Goal: Task Accomplishment & Management: Manage account settings

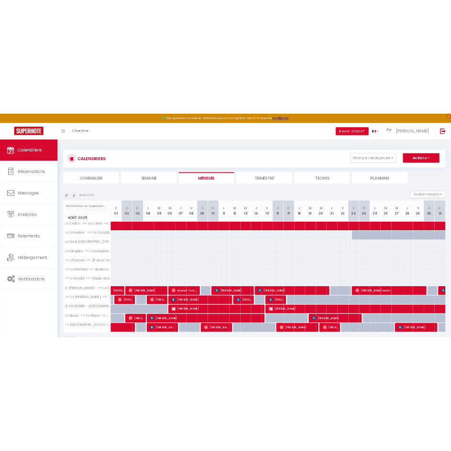
scroll to position [52, 0]
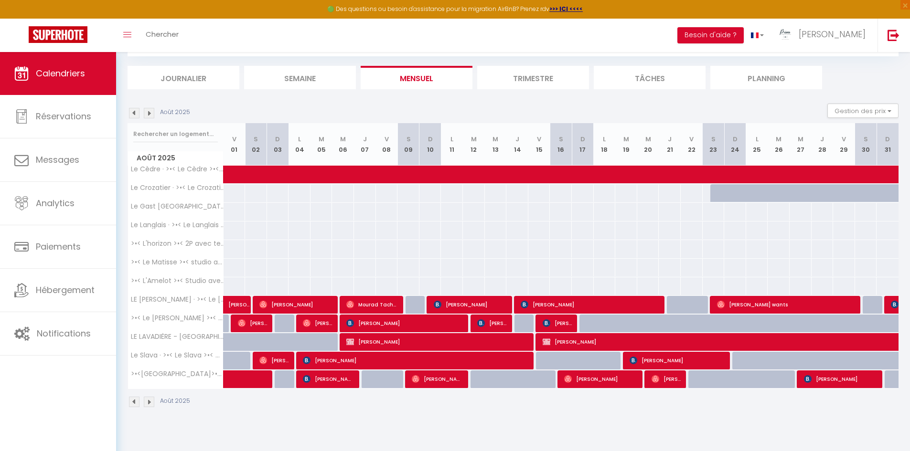
click at [149, 110] on img at bounding box center [149, 113] width 11 height 11
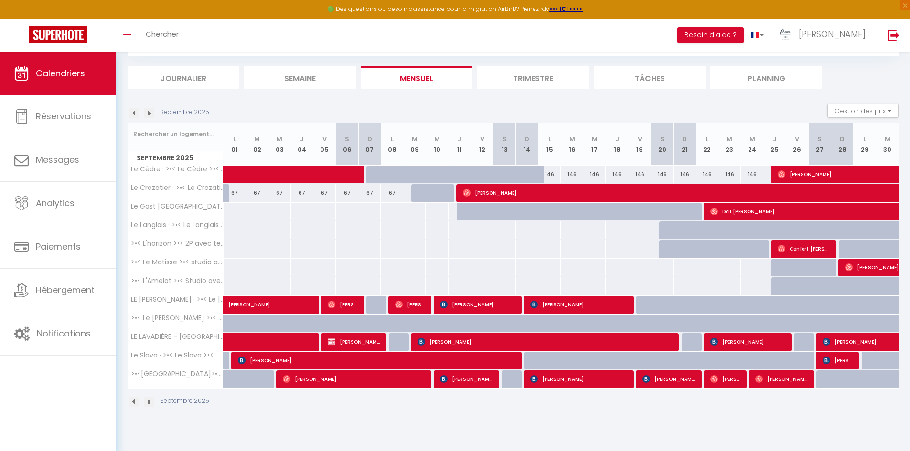
click at [137, 115] on img at bounding box center [134, 113] width 11 height 11
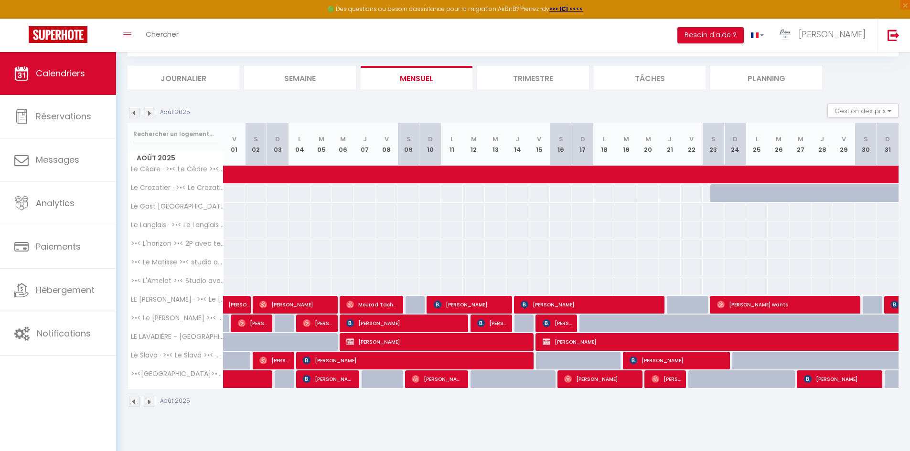
click at [137, 115] on img at bounding box center [134, 113] width 11 height 11
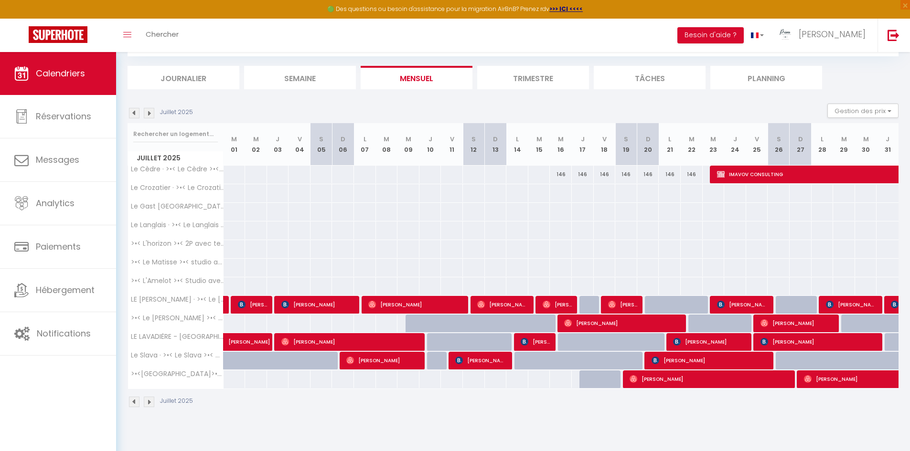
click at [148, 112] on img at bounding box center [149, 113] width 11 height 11
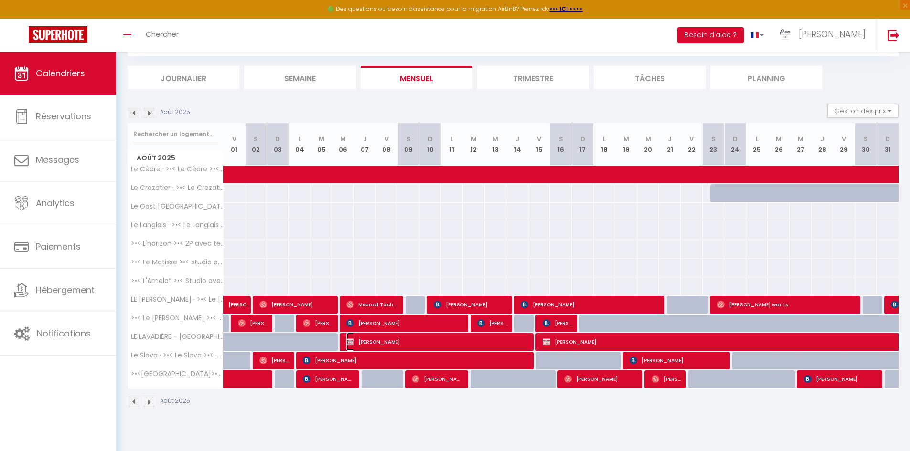
click at [426, 339] on span "[PERSON_NAME]" at bounding box center [437, 342] width 183 height 18
select select "OK"
select select "KO"
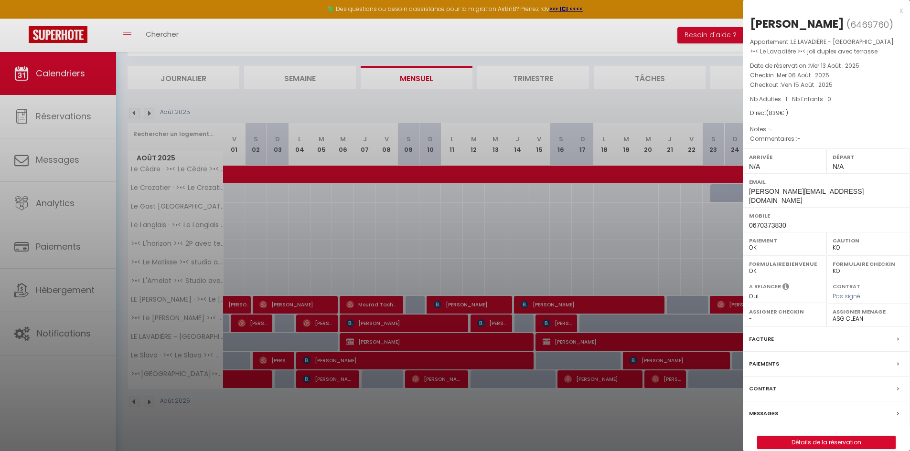
click at [903, 11] on div "x" at bounding box center [823, 10] width 160 height 11
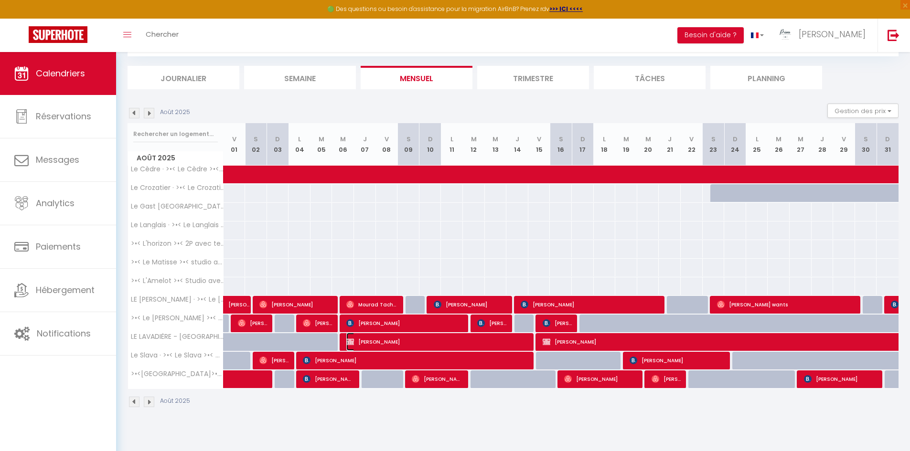
click at [430, 345] on span "[PERSON_NAME]" at bounding box center [437, 342] width 183 height 18
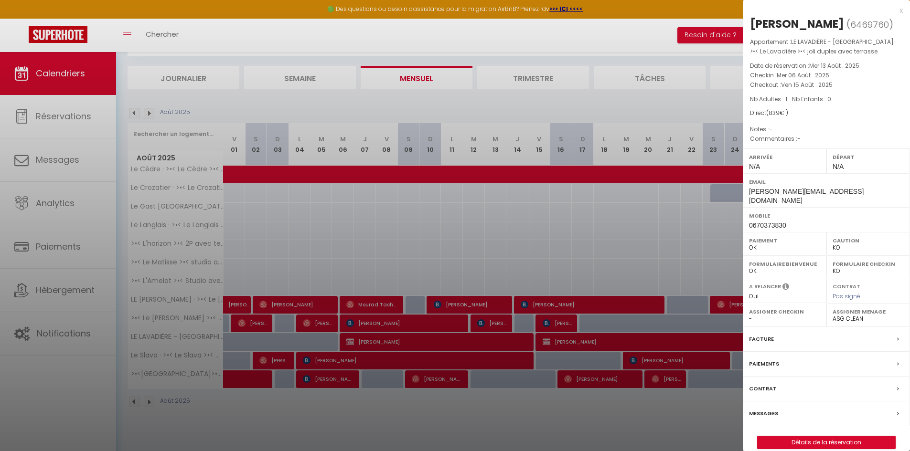
click at [899, 9] on div "x" at bounding box center [823, 10] width 160 height 11
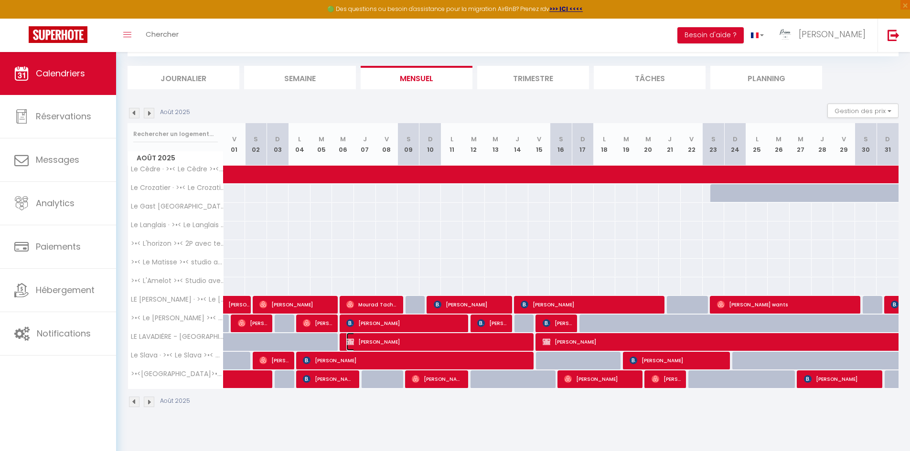
click at [475, 342] on span "[PERSON_NAME]" at bounding box center [437, 342] width 183 height 18
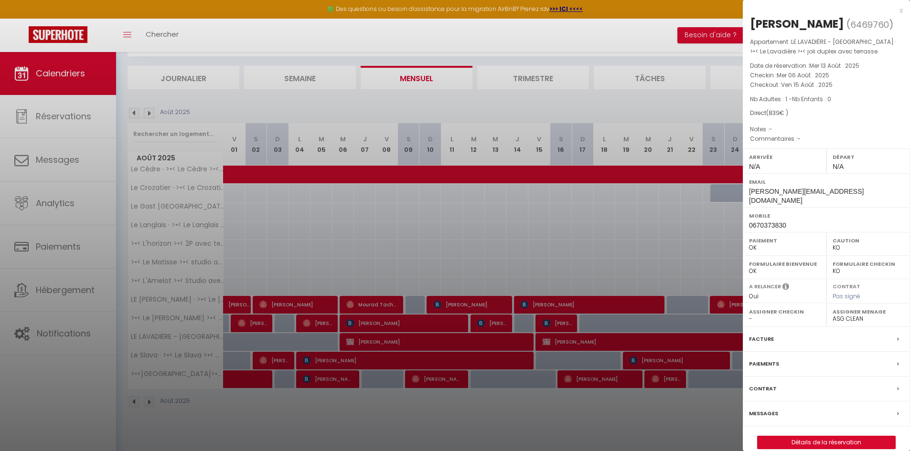
click at [901, 11] on div "x" at bounding box center [823, 10] width 160 height 11
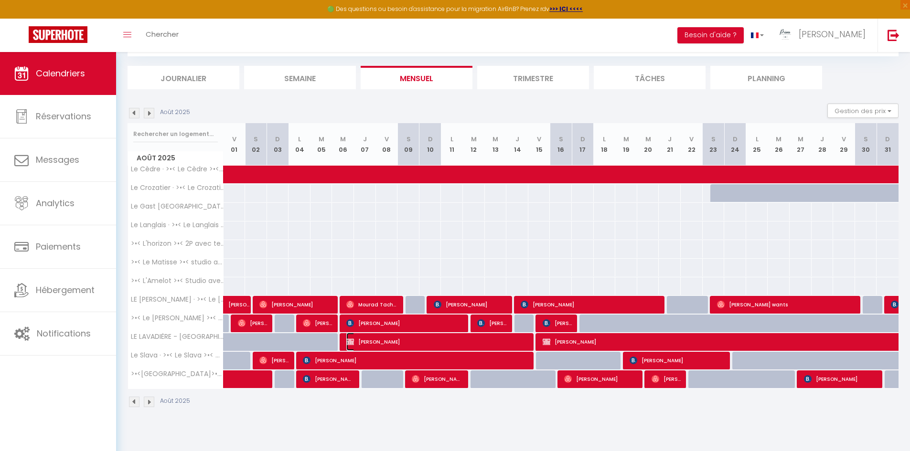
click at [495, 341] on span "[PERSON_NAME]" at bounding box center [437, 342] width 183 height 18
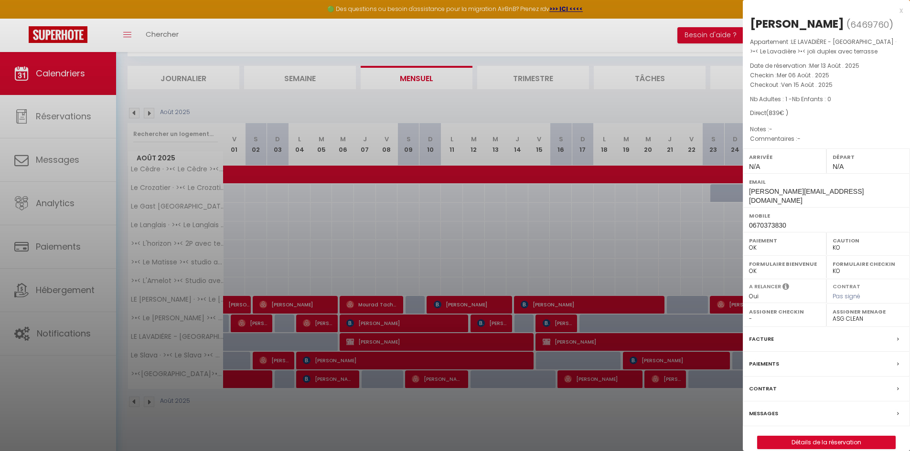
click at [901, 12] on div "x" at bounding box center [823, 10] width 160 height 11
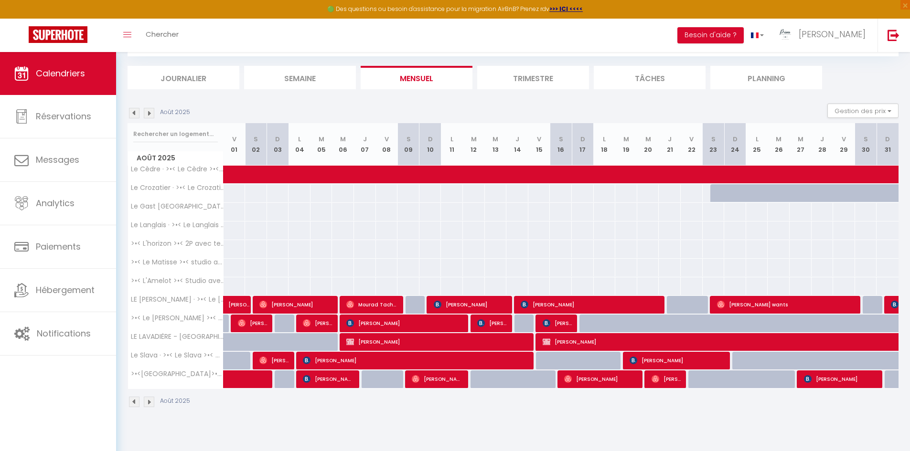
click at [149, 114] on img at bounding box center [149, 113] width 11 height 11
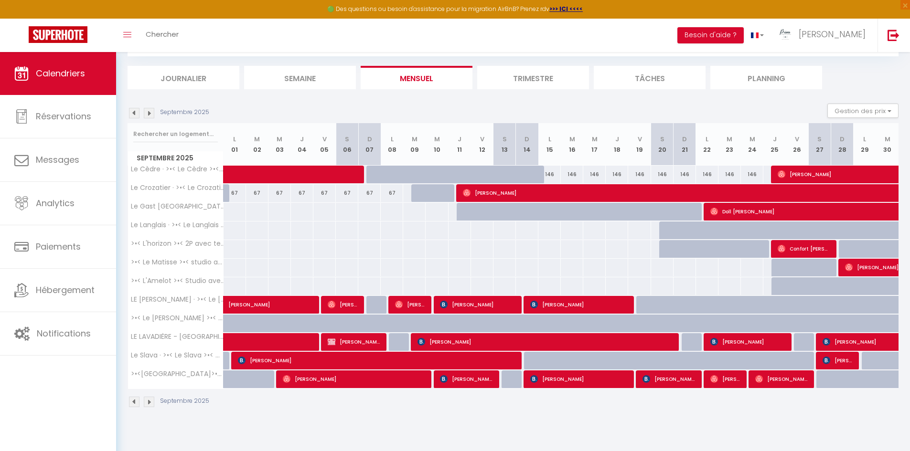
click at [132, 114] on img at bounding box center [134, 113] width 11 height 11
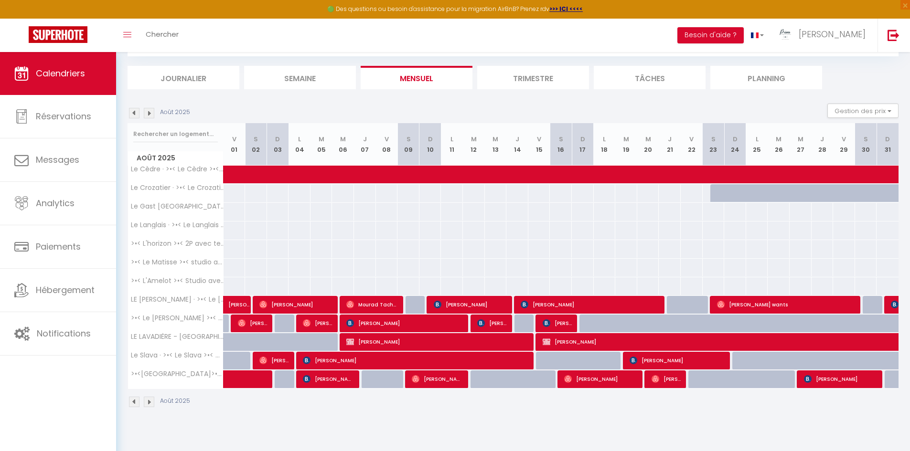
click at [151, 117] on img at bounding box center [149, 113] width 11 height 11
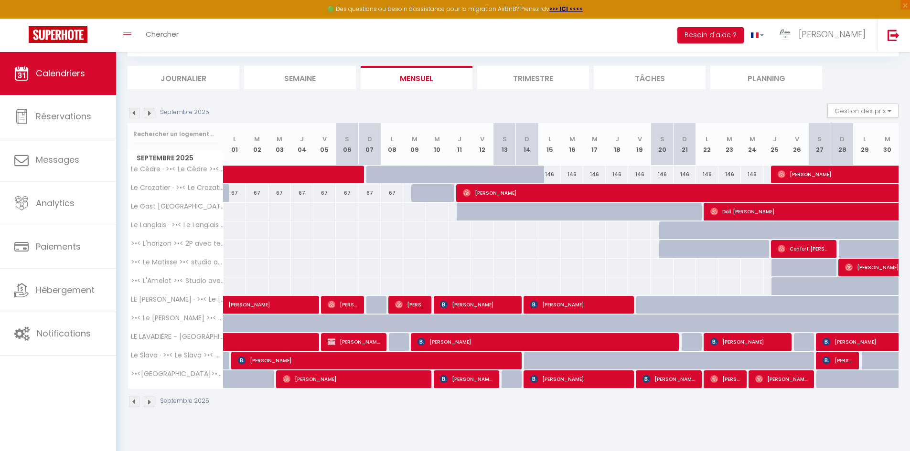
click at [151, 115] on img at bounding box center [149, 113] width 11 height 11
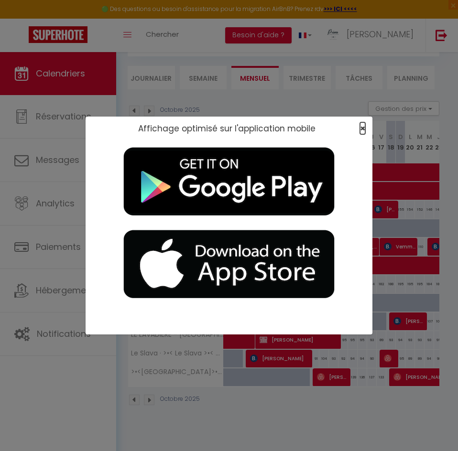
click at [364, 126] on span "×" at bounding box center [362, 128] width 5 height 12
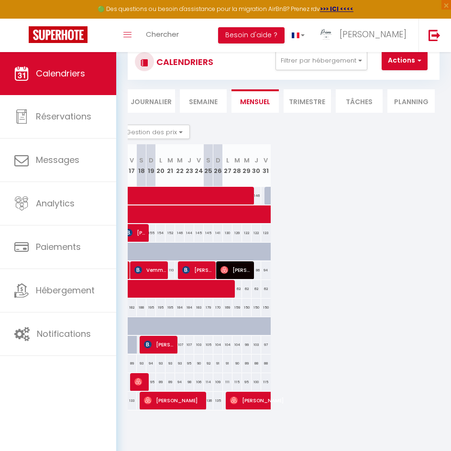
scroll to position [0, 250]
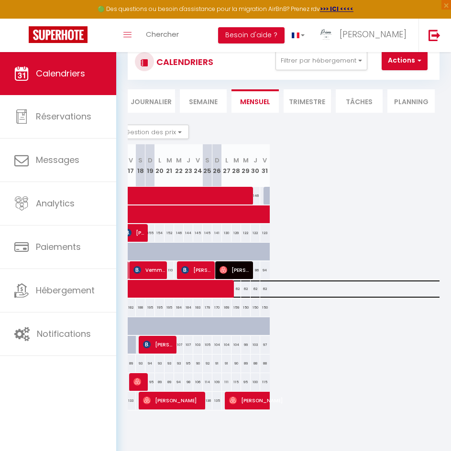
click at [220, 289] on span at bounding box center [276, 289] width 593 height 18
select select "OK"
select select
